Goal: Information Seeking & Learning: Check status

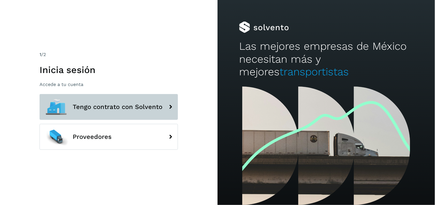
click at [127, 100] on button "Tengo contrato con Solvento" at bounding box center [108, 107] width 138 height 26
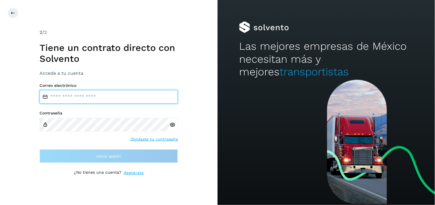
type input "**********"
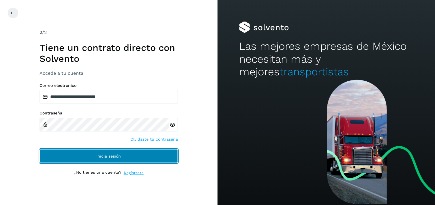
click at [108, 156] on span "Inicia sesión" at bounding box center [109, 156] width 24 height 4
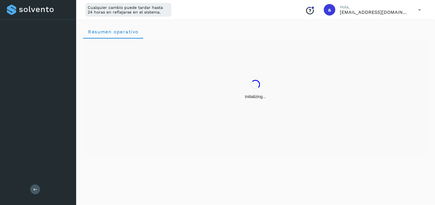
click at [161, 163] on div "Resumen operativo" at bounding box center [255, 112] width 359 height 188
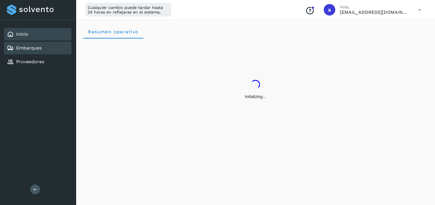
click at [50, 52] on div "Embarques" at bounding box center [37, 48] width 67 height 13
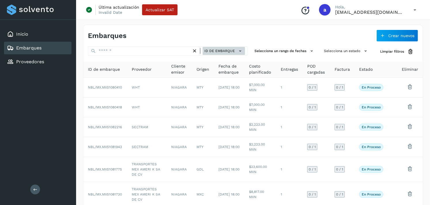
click at [215, 51] on span "ID de embarque" at bounding box center [219, 50] width 31 height 5
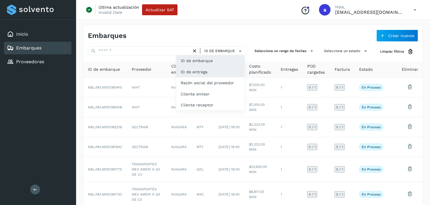
click at [202, 72] on div "ID de entrega" at bounding box center [210, 72] width 69 height 11
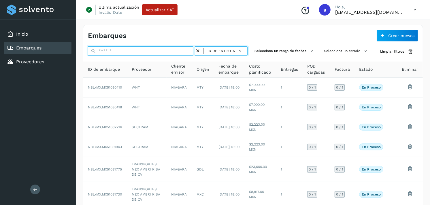
click at [114, 55] on input "text" at bounding box center [141, 50] width 107 height 9
paste input "**********"
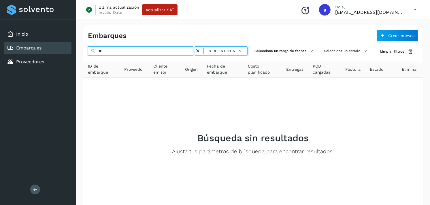
type input "*"
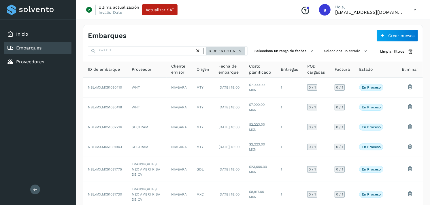
click at [215, 54] on button "ID de entrega" at bounding box center [225, 51] width 39 height 8
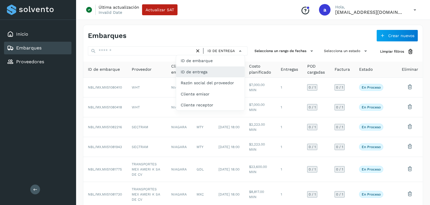
click at [202, 71] on div "ID de entrega" at bounding box center [210, 72] width 69 height 11
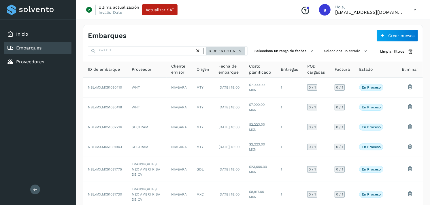
drag, startPoint x: 223, startPoint y: 45, endPoint x: 220, endPoint y: 47, distance: 3.9
click at [220, 47] on div "Embarques Crear nuevos ID de entrega Selecciona un rango de fechas Selecciona u…" at bounding box center [253, 169] width 340 height 288
click at [220, 47] on button "ID de entrega" at bounding box center [225, 51] width 39 height 8
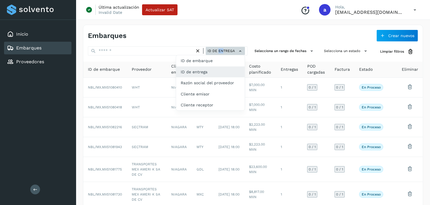
click at [206, 58] on div "ID de embarque" at bounding box center [210, 60] width 69 height 11
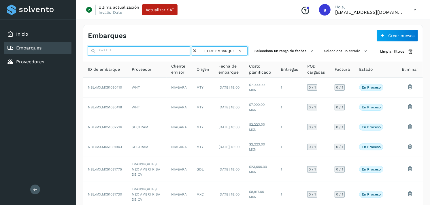
click at [181, 54] on input "text" at bounding box center [140, 50] width 104 height 9
paste input "**********"
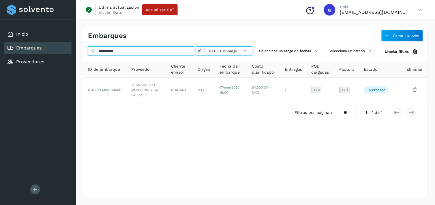
type input "**********"
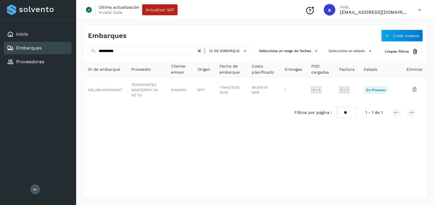
drag, startPoint x: 178, startPoint y: 63, endPoint x: 177, endPoint y: 75, distance: 12.8
click at [177, 75] on th "Cliente emisor" at bounding box center [179, 70] width 27 height 16
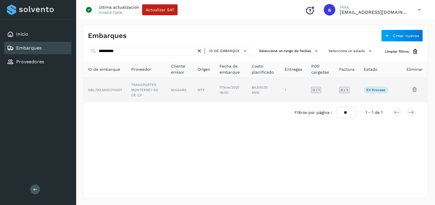
click at [174, 85] on td "NIAGARA" at bounding box center [179, 90] width 27 height 25
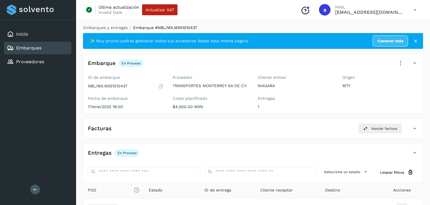
scroll to position [71, 0]
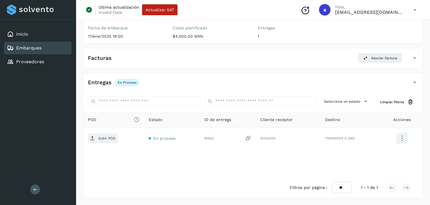
click at [58, 48] on div "Embarques" at bounding box center [37, 48] width 67 height 13
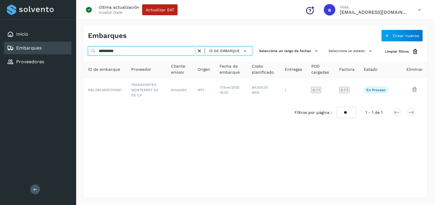
click at [190, 53] on input "**********" at bounding box center [142, 50] width 108 height 9
paste input "text"
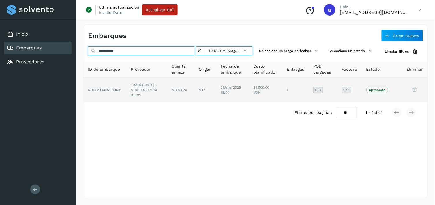
type input "**********"
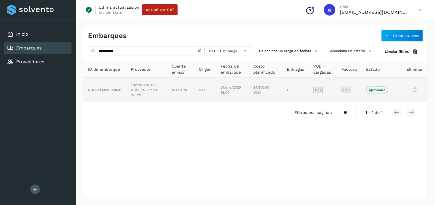
click at [177, 84] on td "NIAGARA" at bounding box center [180, 90] width 27 height 25
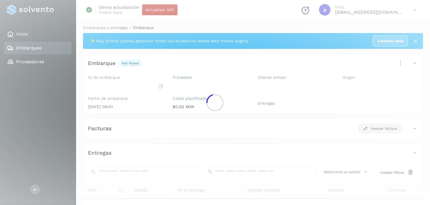
click at [177, 84] on div at bounding box center [215, 102] width 430 height 205
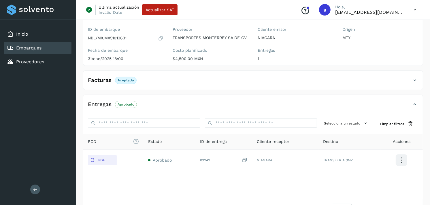
scroll to position [70, 0]
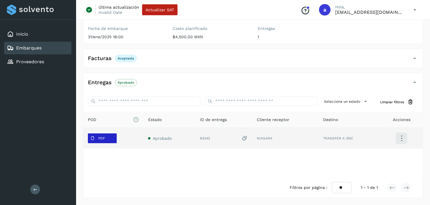
click at [102, 142] on span "PDF" at bounding box center [97, 138] width 19 height 9
click at [92, 139] on icon at bounding box center [92, 138] width 5 height 5
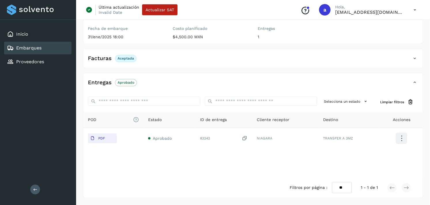
click at [54, 48] on div "Embarques" at bounding box center [37, 48] width 67 height 13
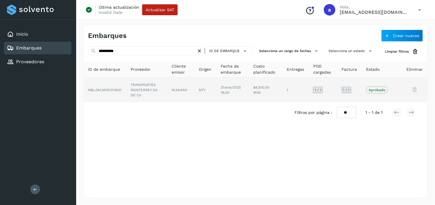
click at [175, 88] on td "NIAGARA" at bounding box center [180, 90] width 27 height 25
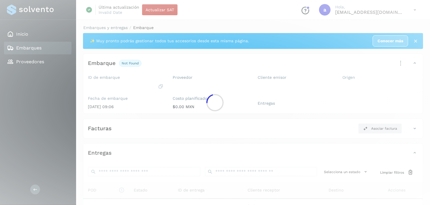
click at [175, 88] on div at bounding box center [215, 102] width 430 height 205
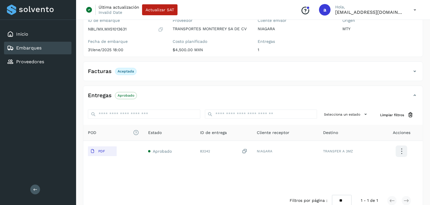
scroll to position [70, 0]
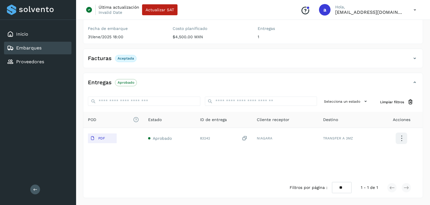
click at [42, 44] on div "Embarques" at bounding box center [37, 48] width 67 height 13
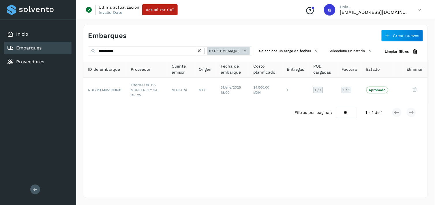
click at [234, 49] on span "ID de embarque" at bounding box center [224, 50] width 31 height 5
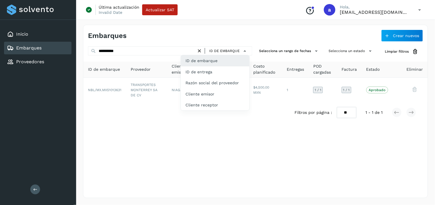
drag, startPoint x: 157, startPoint y: 55, endPoint x: 147, endPoint y: 51, distance: 10.8
click at [147, 51] on div at bounding box center [217, 102] width 435 height 205
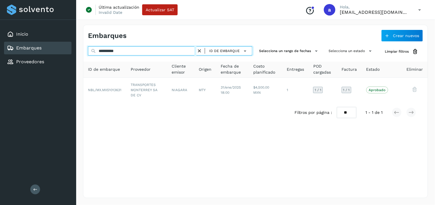
click at [147, 51] on input "**********" at bounding box center [142, 50] width 108 height 9
paste input "text"
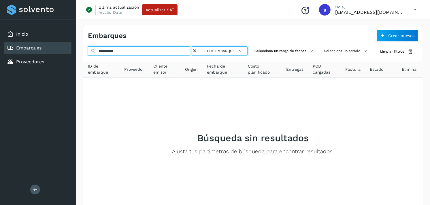
click at [137, 55] on input "**********" at bounding box center [140, 50] width 104 height 9
paste input "text"
type input "**********"
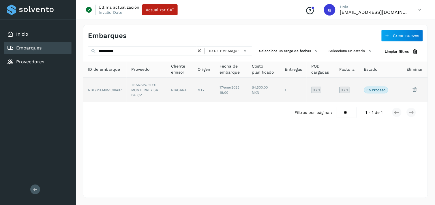
click at [184, 93] on td "NIAGARA" at bounding box center [179, 90] width 27 height 25
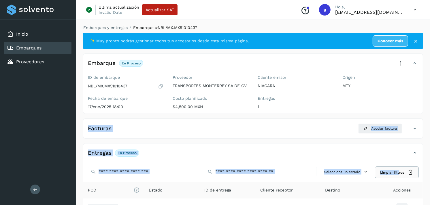
drag, startPoint x: 381, startPoint y: 107, endPoint x: 399, endPoint y: 177, distance: 72.3
click at [399, 177] on div "✨ Muy pronto podrás gestionar todos tus accesorios desde esta misma página. Con…" at bounding box center [253, 151] width 340 height 236
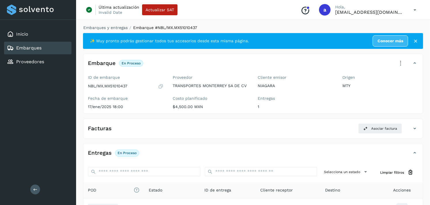
drag, startPoint x: 399, startPoint y: 177, endPoint x: 429, endPoint y: 173, distance: 29.9
click at [429, 173] on div "Embarques y entregas Embarque #NBL/MX.MX51010437 ✨ Muy pronto podrás gestionar …" at bounding box center [253, 147] width 354 height 258
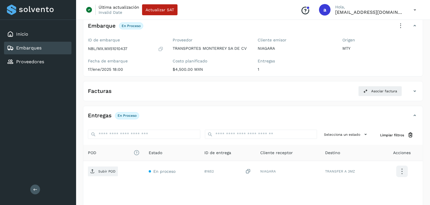
scroll to position [37, 0]
click at [35, 47] on link "Embarques" at bounding box center [28, 47] width 25 height 5
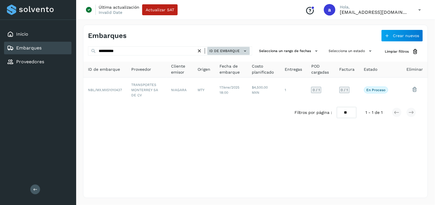
click at [227, 53] on span "ID de embarque" at bounding box center [224, 50] width 31 height 5
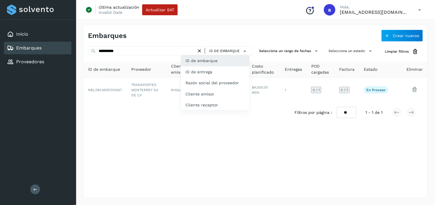
click at [153, 52] on div at bounding box center [217, 102] width 435 height 205
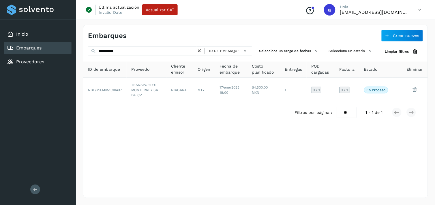
click at [153, 52] on div at bounding box center [217, 102] width 435 height 205
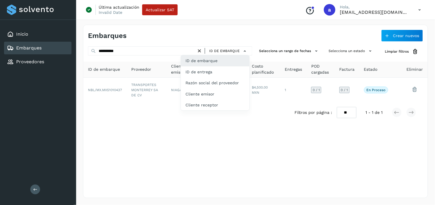
click at [153, 52] on div at bounding box center [217, 102] width 435 height 205
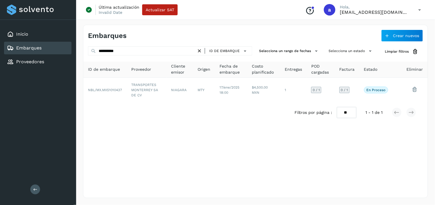
click at [153, 52] on div at bounding box center [217, 102] width 435 height 205
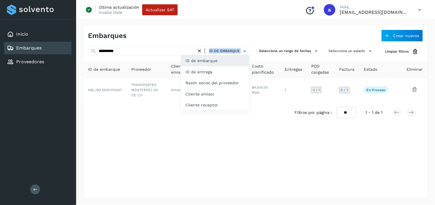
click at [153, 52] on div at bounding box center [217, 102] width 435 height 205
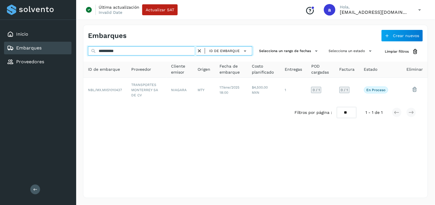
click at [142, 52] on input "**********" at bounding box center [142, 50] width 108 height 9
paste input "text"
type input "**********"
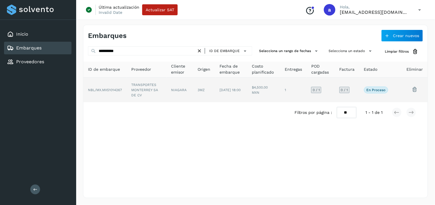
drag, startPoint x: 156, startPoint y: 105, endPoint x: 170, endPoint y: 96, distance: 16.6
click at [170, 96] on div "ID de embarque Proveedor Cliente emisor Origen Fecha de embarque Costo planific…" at bounding box center [255, 92] width 344 height 61
click at [170, 96] on td "NIAGARA" at bounding box center [179, 90] width 27 height 25
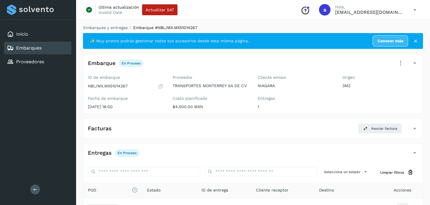
scroll to position [71, 0]
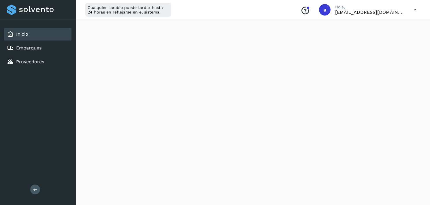
scroll to position [676, 0]
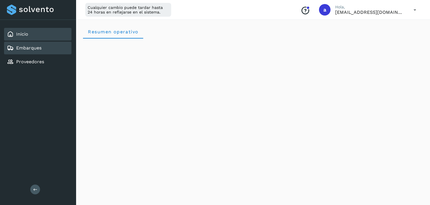
click at [28, 50] on link "Embarques" at bounding box center [28, 47] width 25 height 5
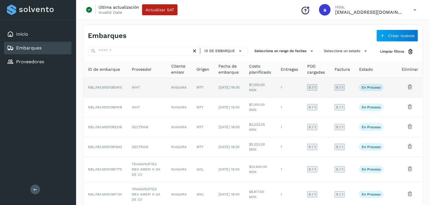
click at [118, 88] on span "NBL/MX.MX51080410" at bounding box center [105, 88] width 34 height 4
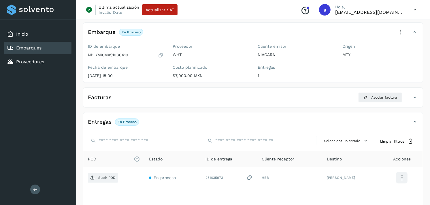
scroll to position [30, 0]
